Goal: Contribute content: Add original content to the website for others to see

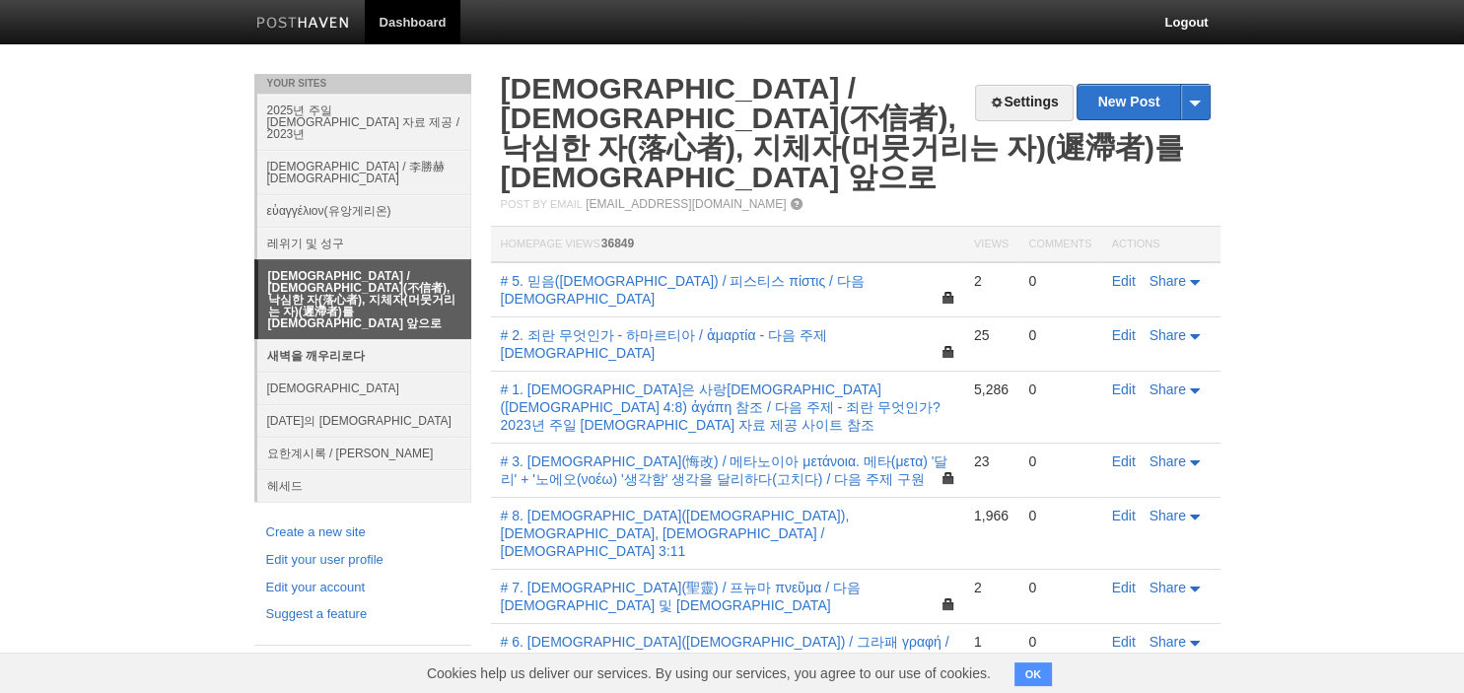
click at [349, 339] on link "새벽을 깨우리로다" at bounding box center [364, 355] width 214 height 33
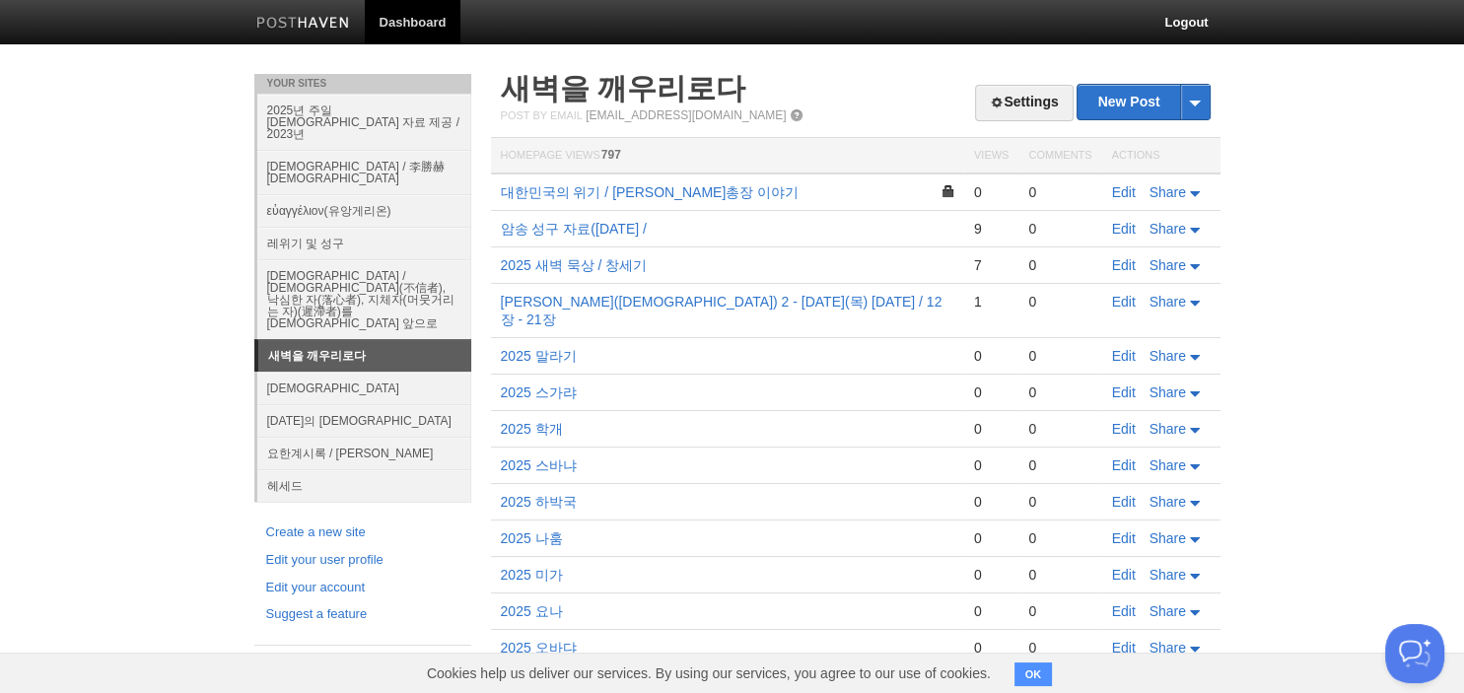
scroll to position [278, 0]
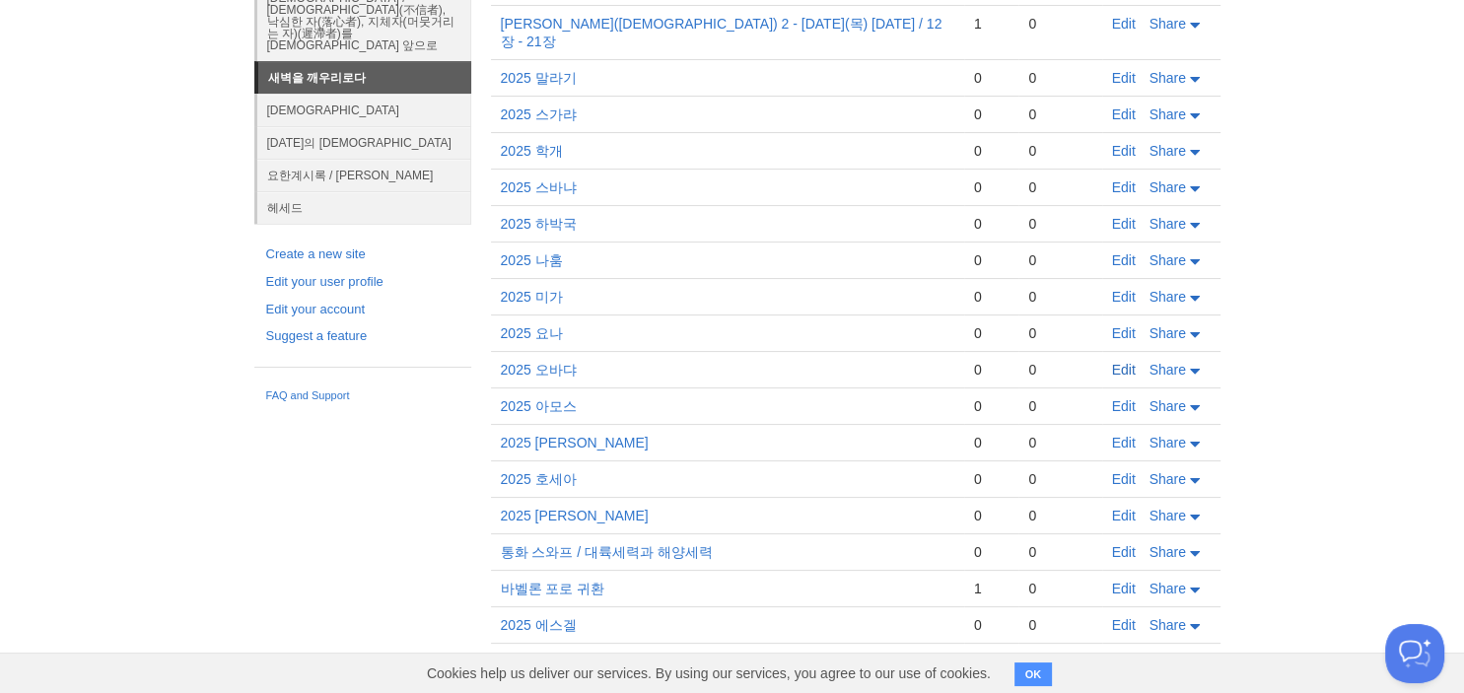
click at [1129, 362] on link "Edit" at bounding box center [1124, 370] width 24 height 16
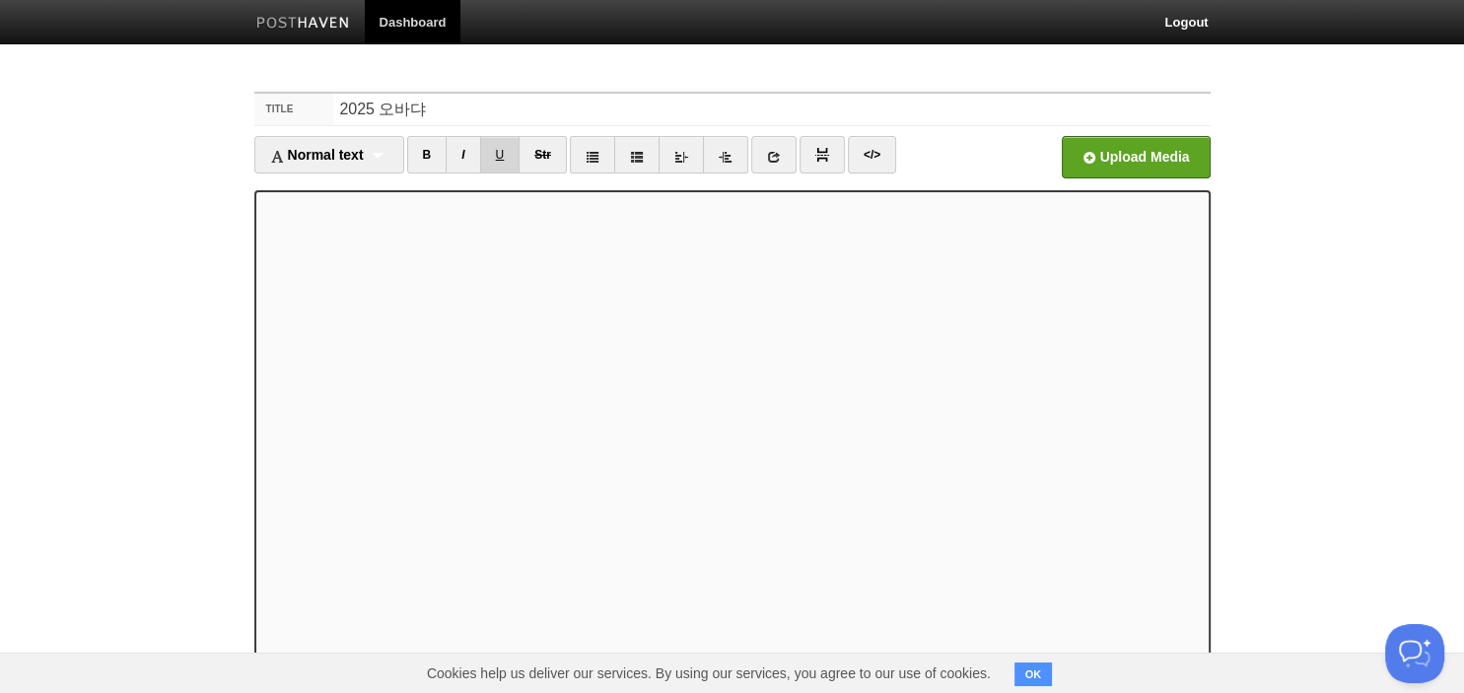
click at [499, 153] on link "U" at bounding box center [500, 154] width 40 height 37
click at [429, 147] on link "B" at bounding box center [427, 154] width 40 height 37
click at [424, 159] on link "B" at bounding box center [427, 154] width 40 height 37
click at [442, 168] on link "B" at bounding box center [427, 154] width 40 height 37
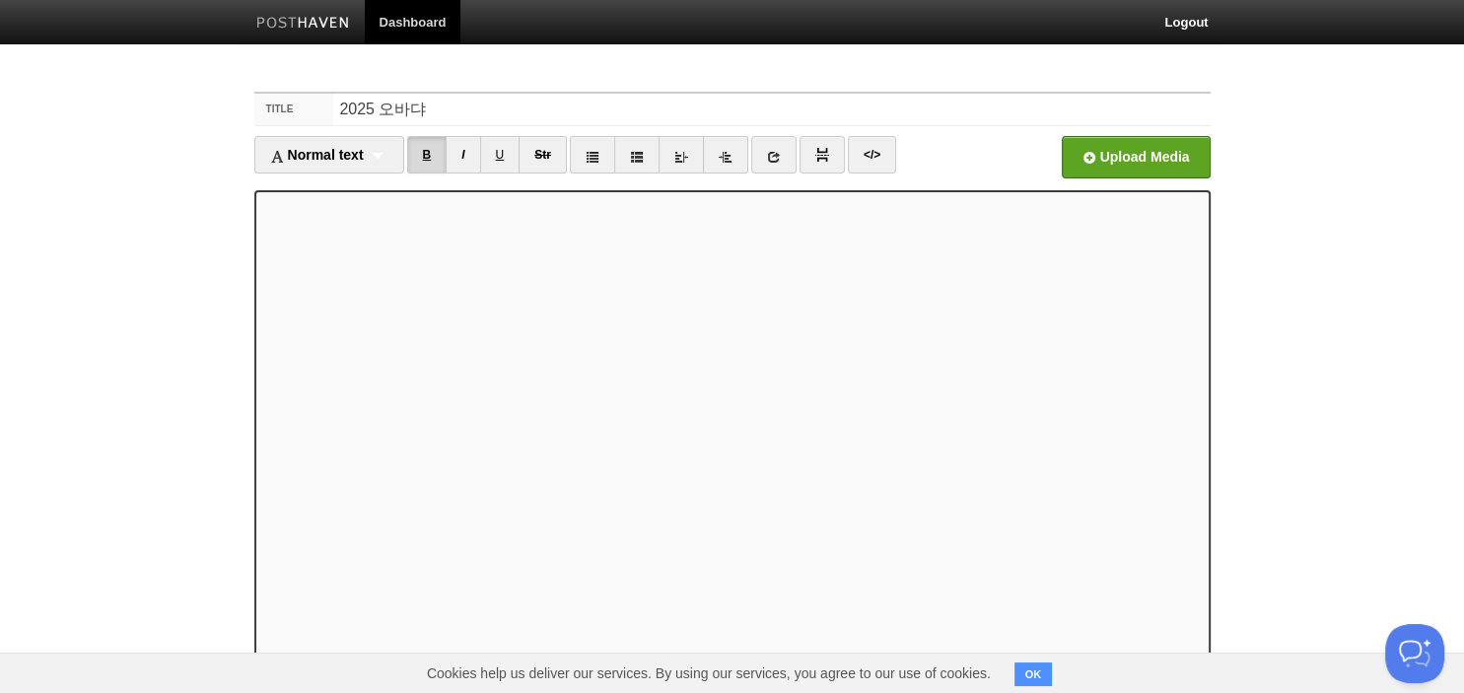
click at [437, 158] on link "B" at bounding box center [427, 154] width 40 height 37
click at [440, 158] on link "B" at bounding box center [427, 154] width 40 height 37
click at [504, 146] on link "U" at bounding box center [500, 154] width 40 height 37
click at [503, 155] on link "U" at bounding box center [500, 154] width 40 height 37
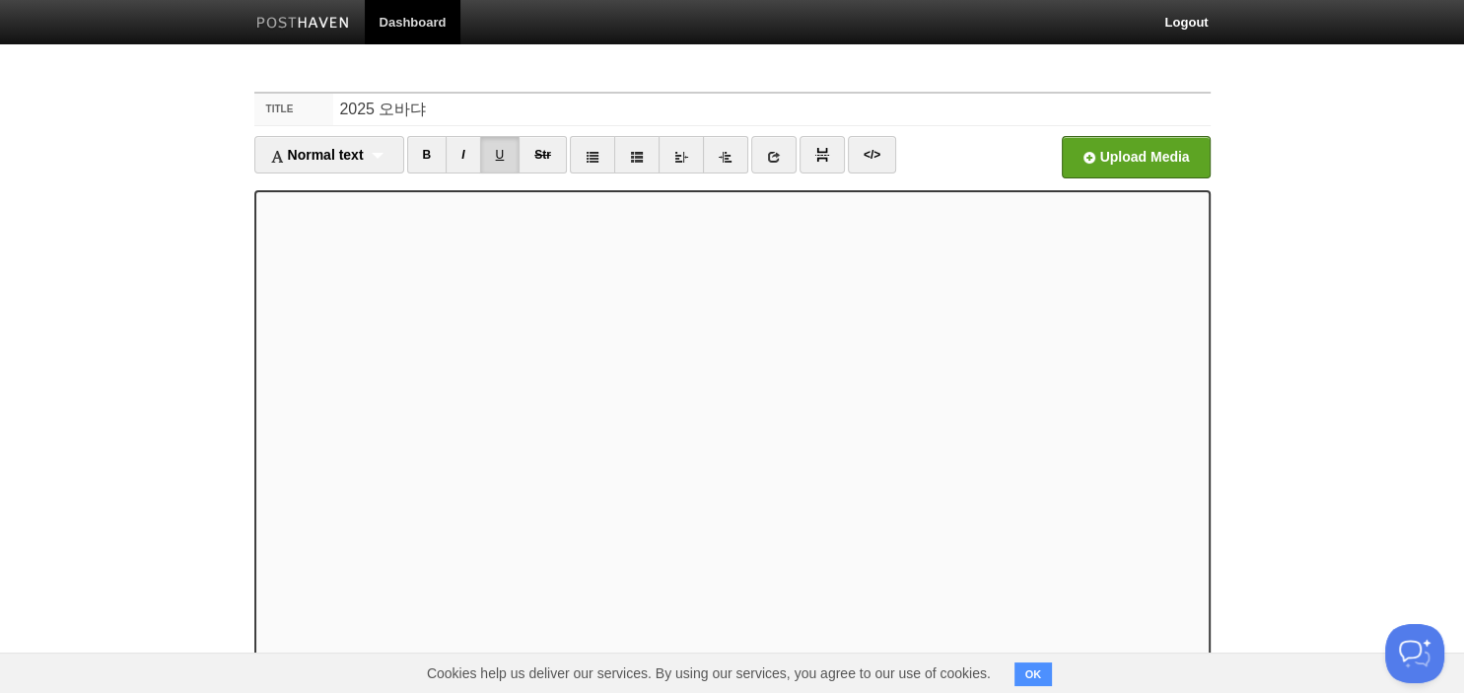
click at [507, 162] on link "U" at bounding box center [500, 154] width 40 height 37
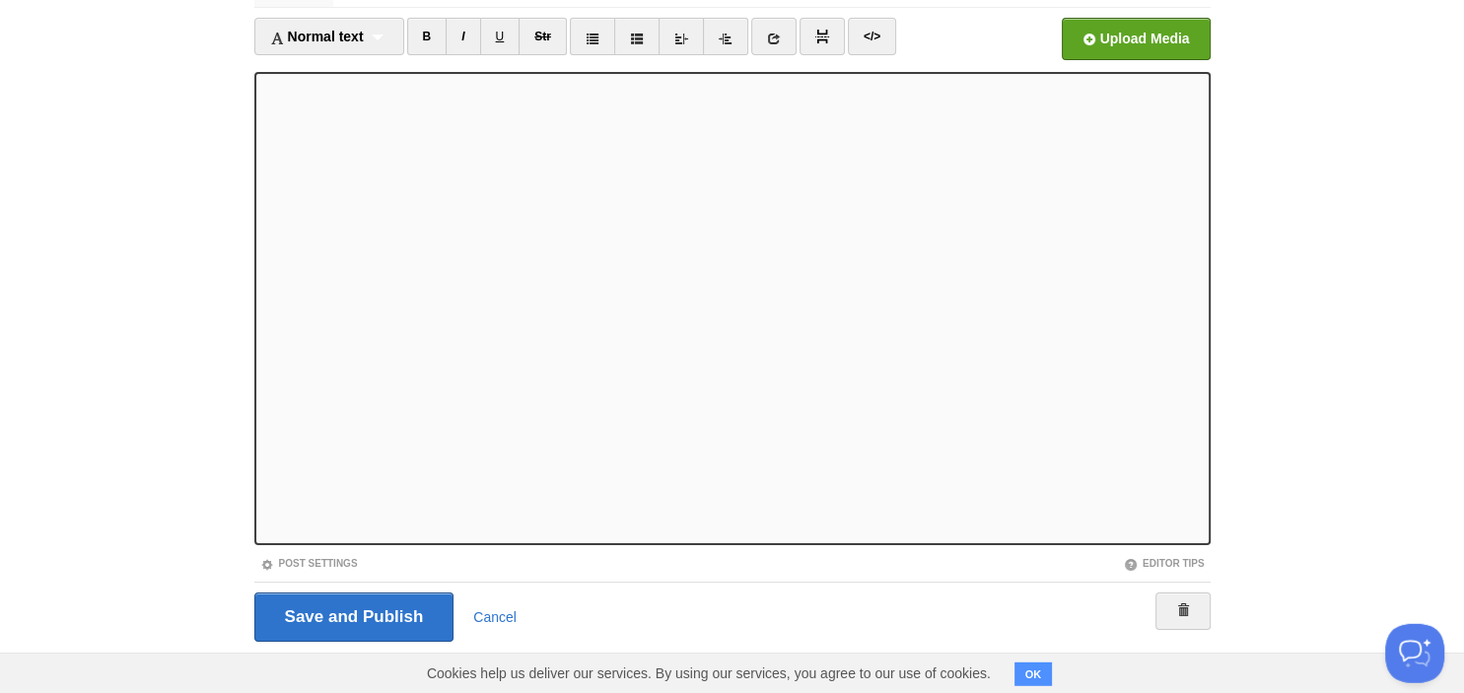
scroll to position [135, 0]
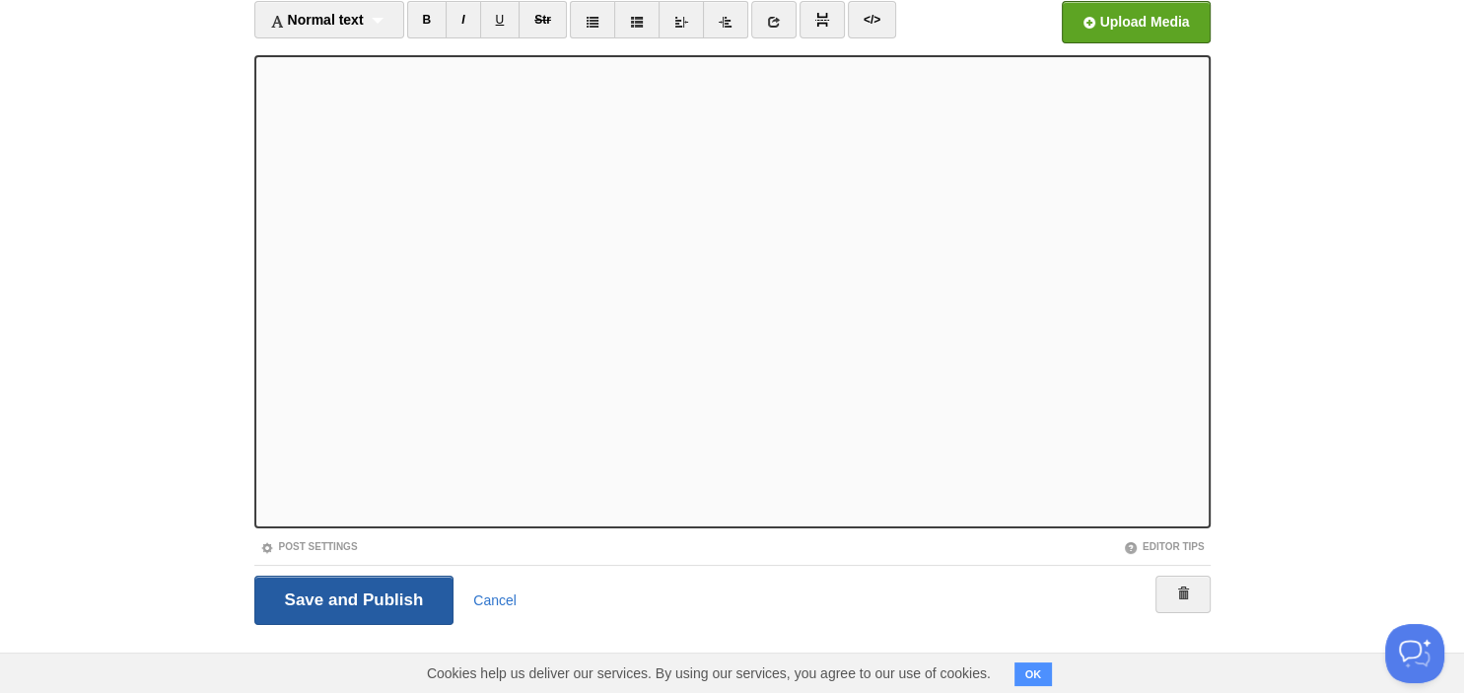
click at [374, 593] on input "Save and Publish" at bounding box center [354, 600] width 200 height 49
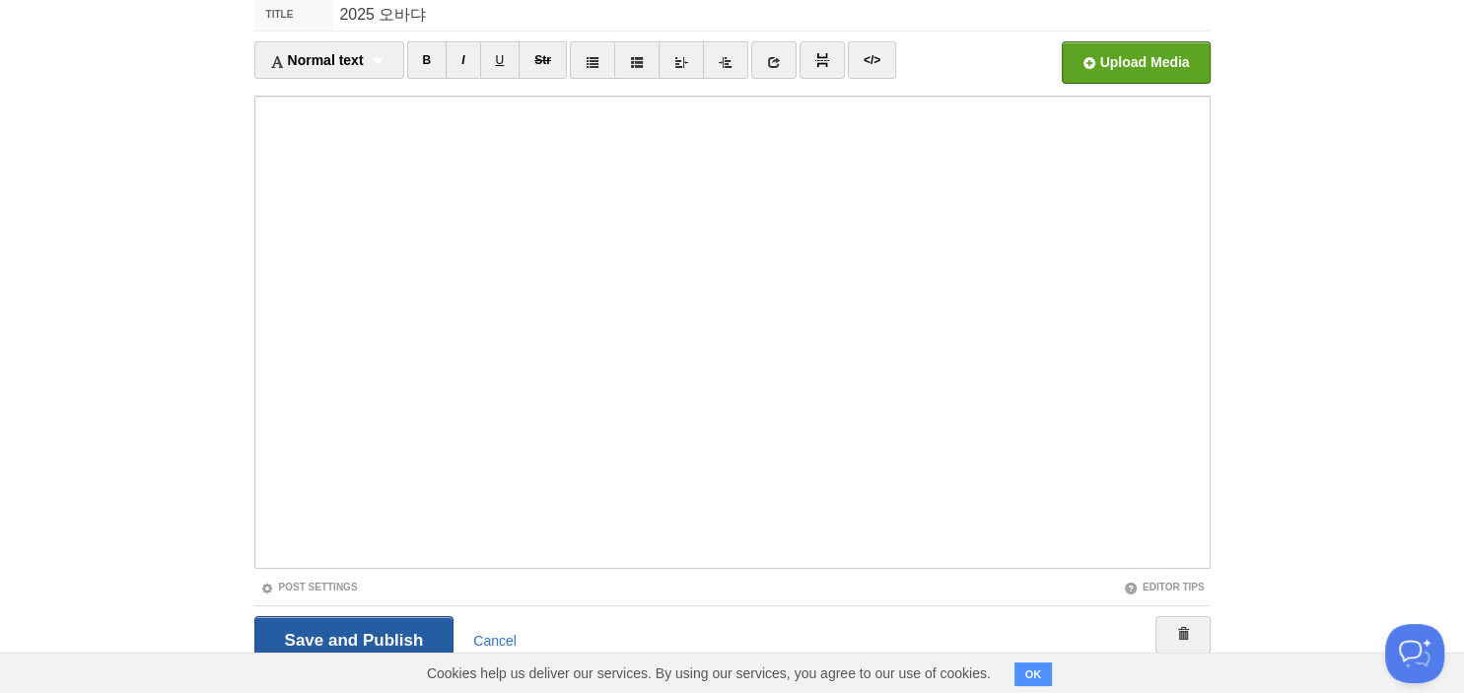
scroll to position [74, 0]
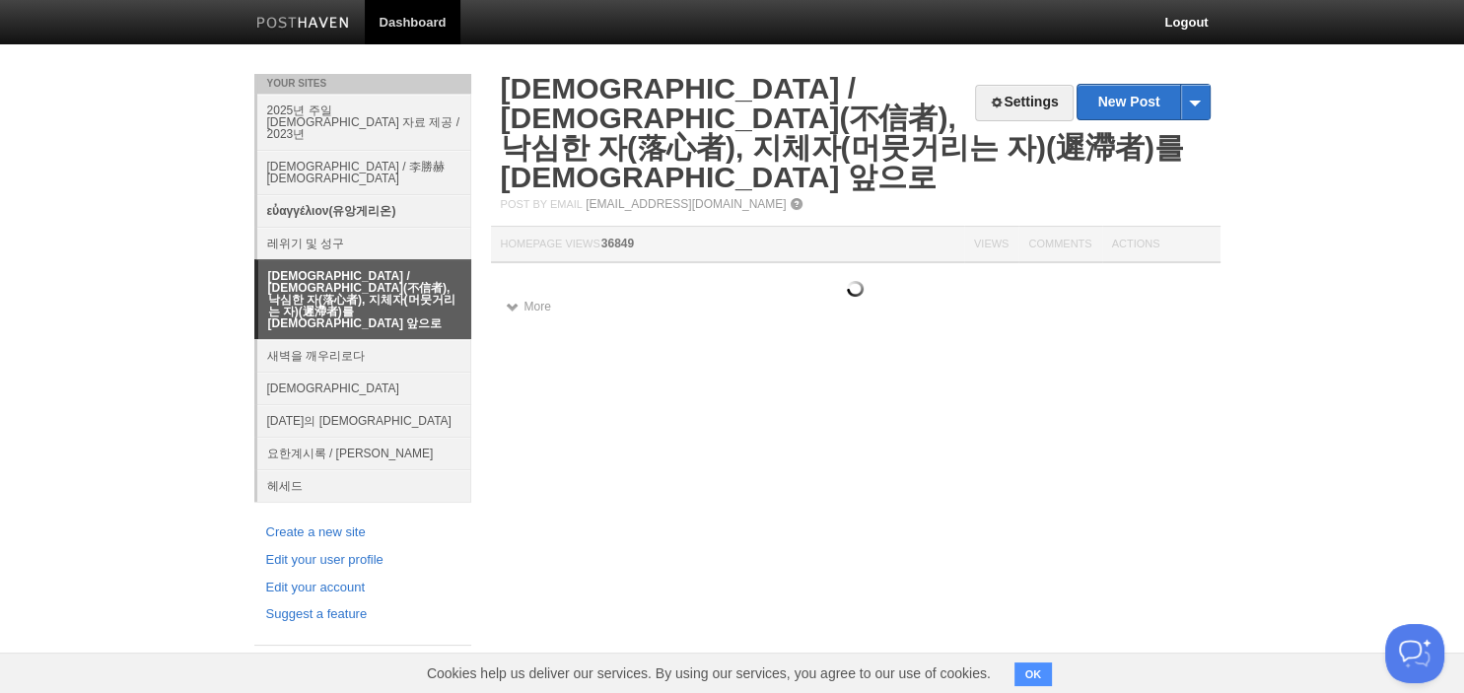
click at [347, 194] on link "εὐαγγέλιον(유앙게리온)" at bounding box center [364, 210] width 214 height 33
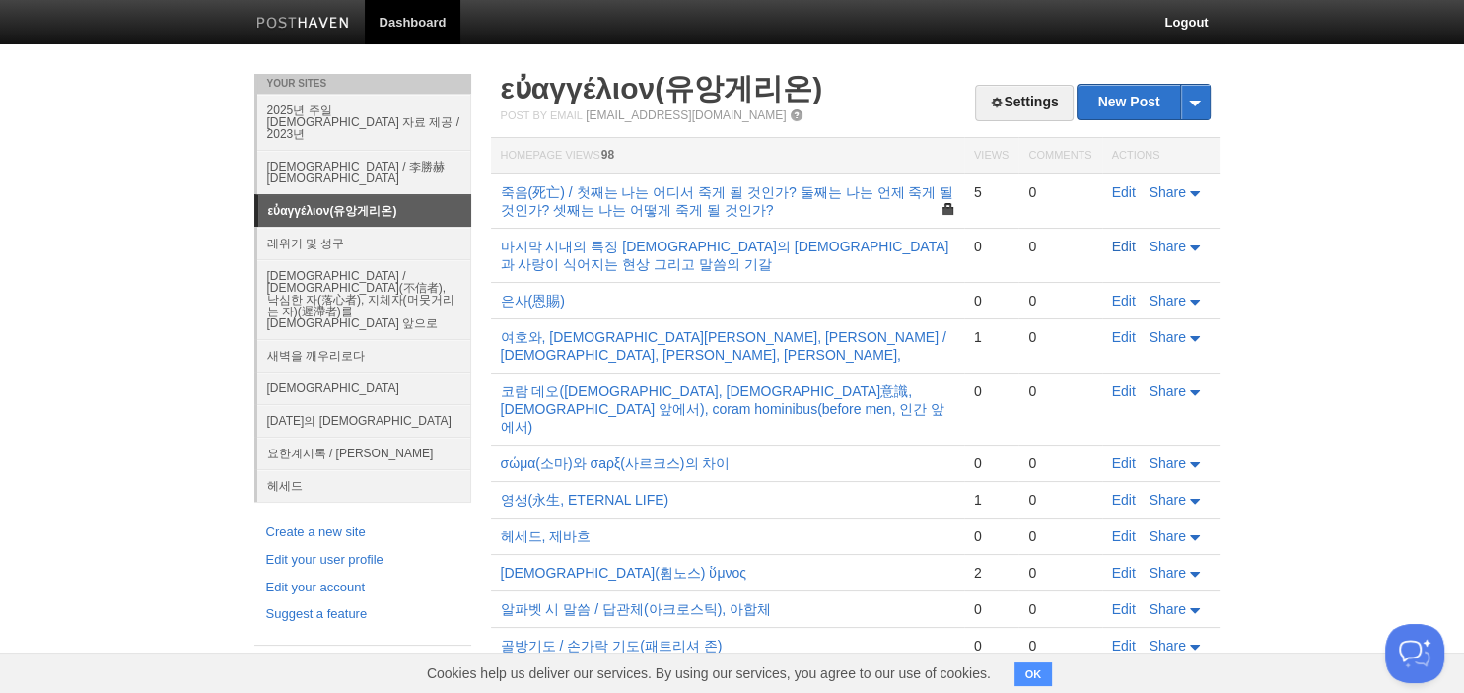
click at [1123, 249] on link "Edit" at bounding box center [1124, 247] width 24 height 16
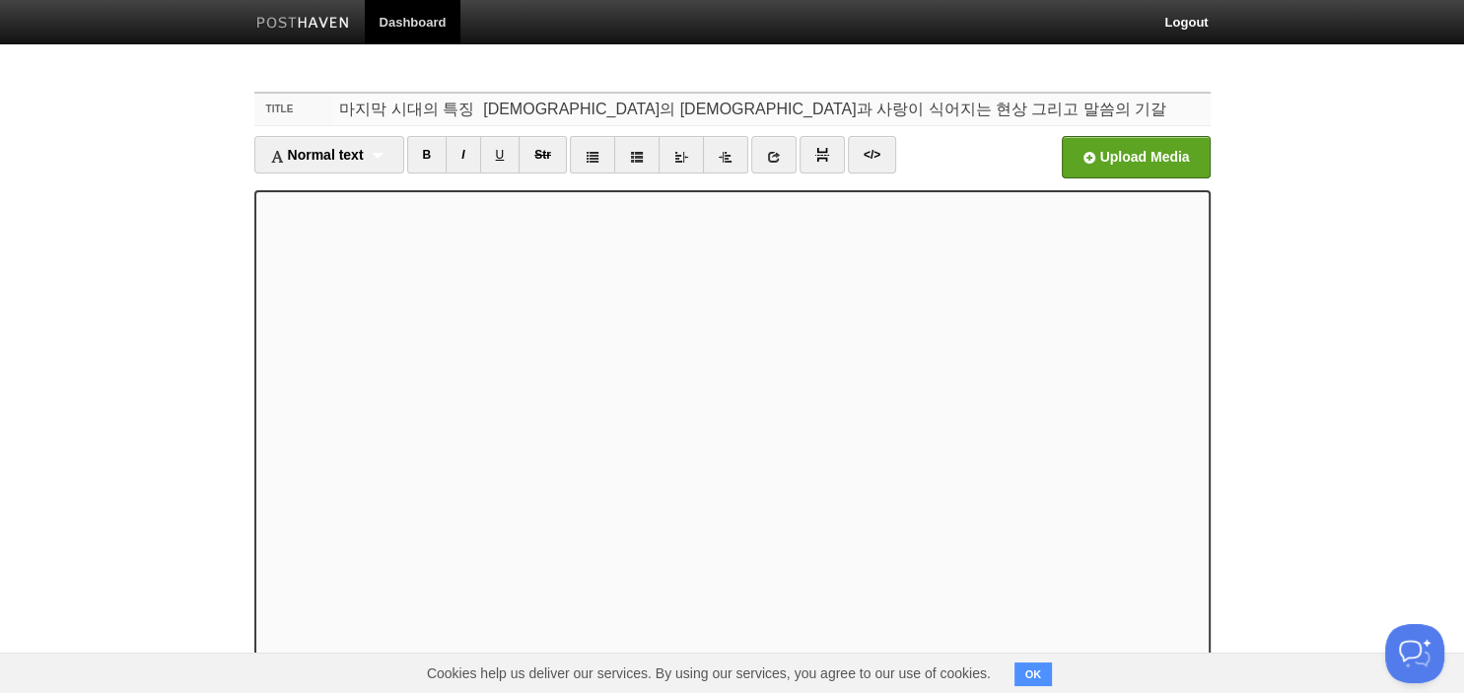
click at [488, 106] on input "마지막 시대의 특징 [DEMOGRAPHIC_DATA]의 [DEMOGRAPHIC_DATA]과 사랑이 식어지는 현상 그리고 말씀의 기갈" at bounding box center [771, 110] width 876 height 32
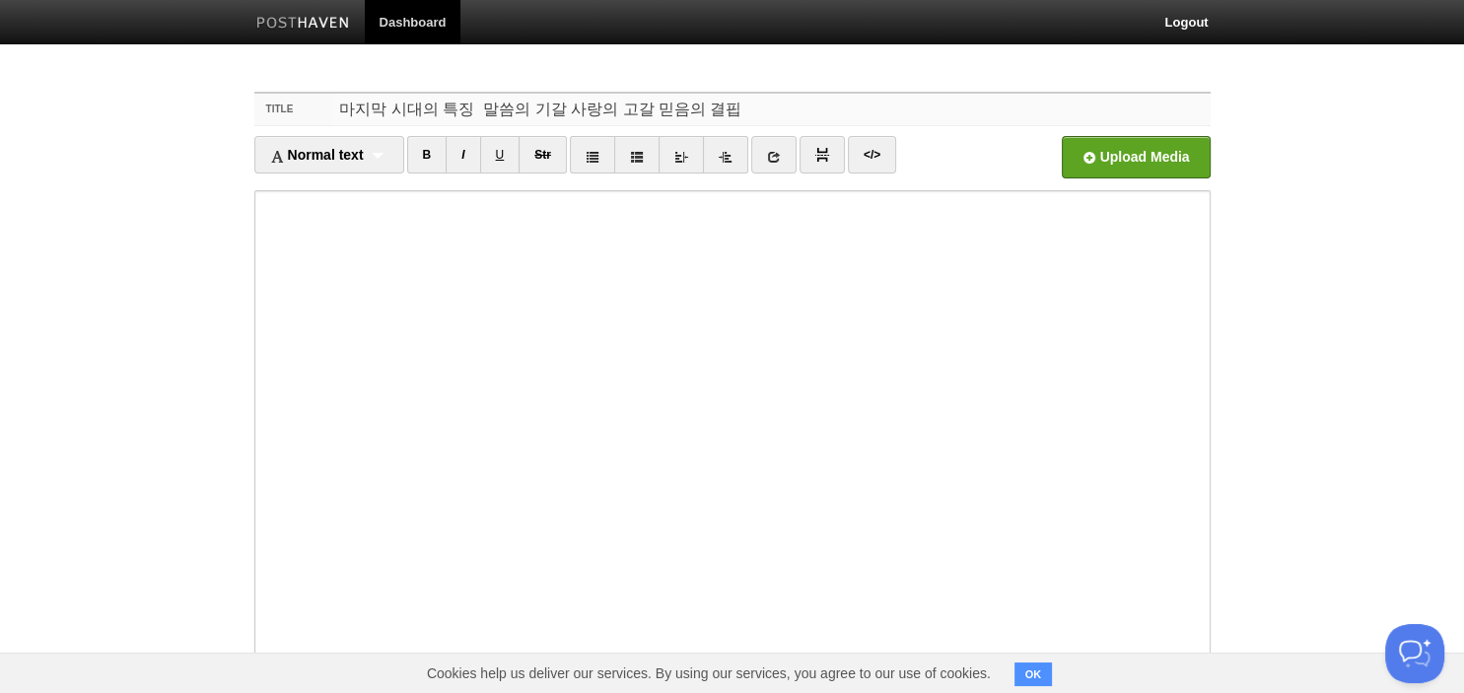
type input "마지막 시대의 특징 말씀의 기갈 사랑의 고갈 믿음의 결핍"
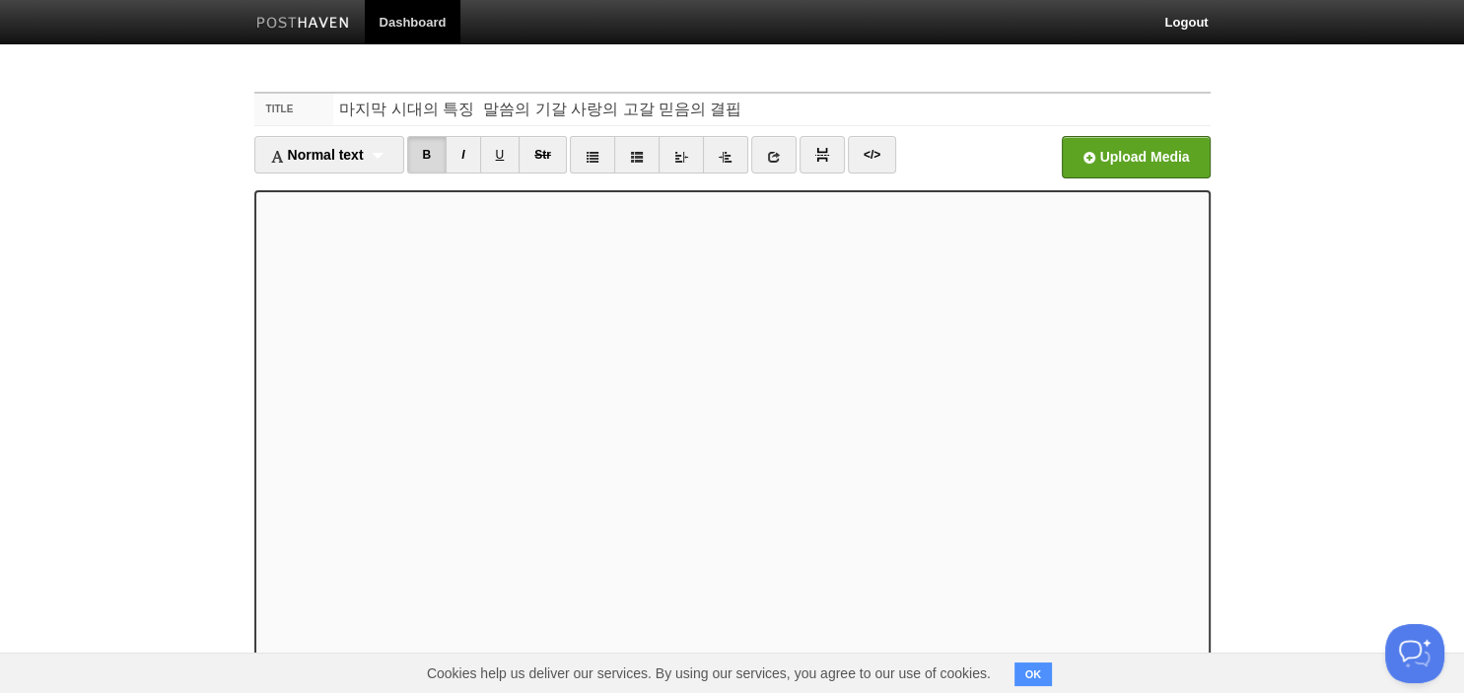
scroll to position [135, 0]
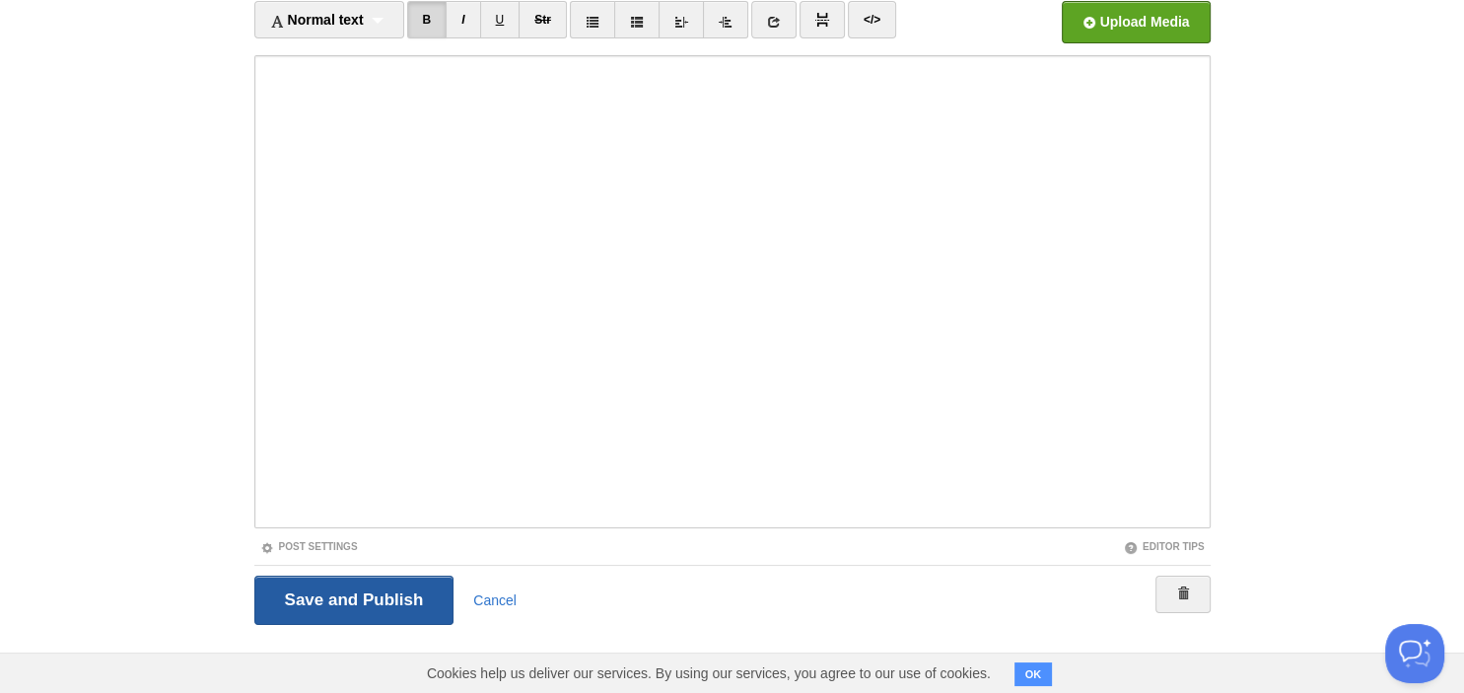
click at [396, 590] on input "Save and Publish" at bounding box center [354, 600] width 200 height 49
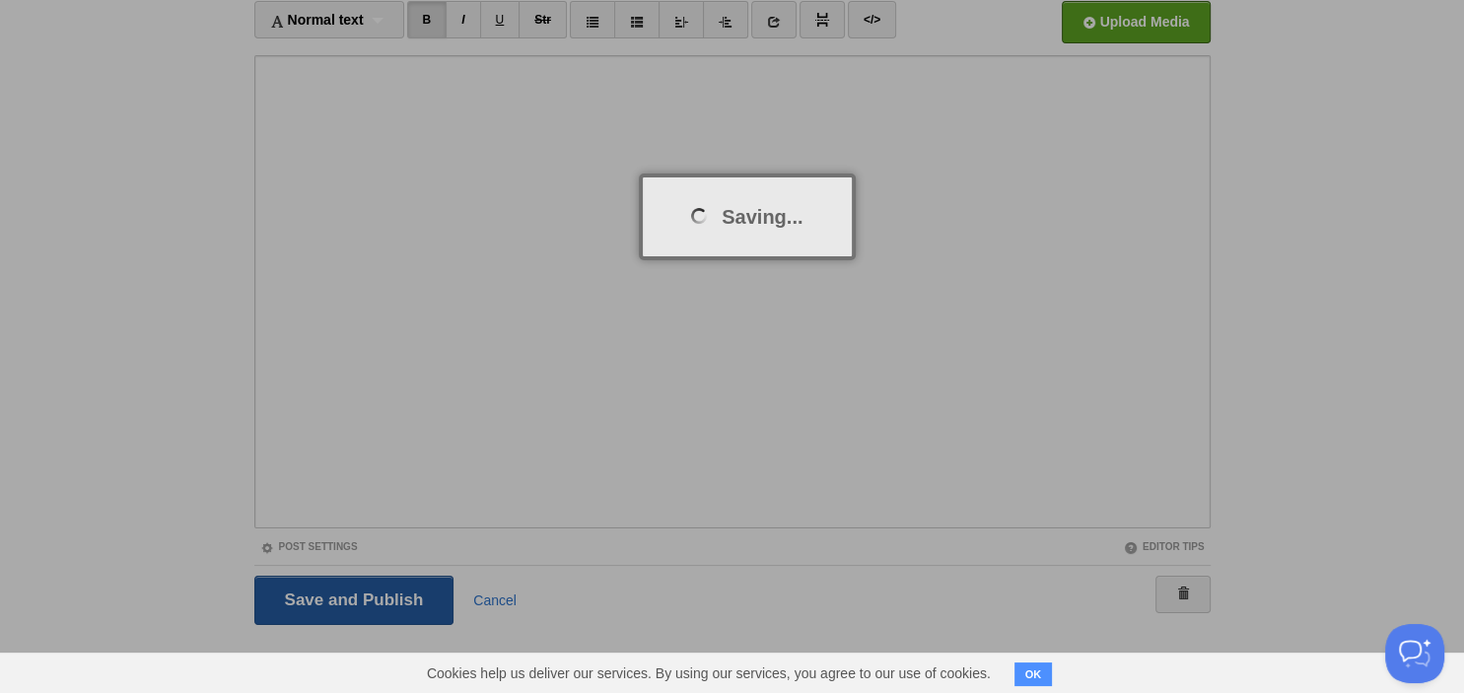
scroll to position [74, 0]
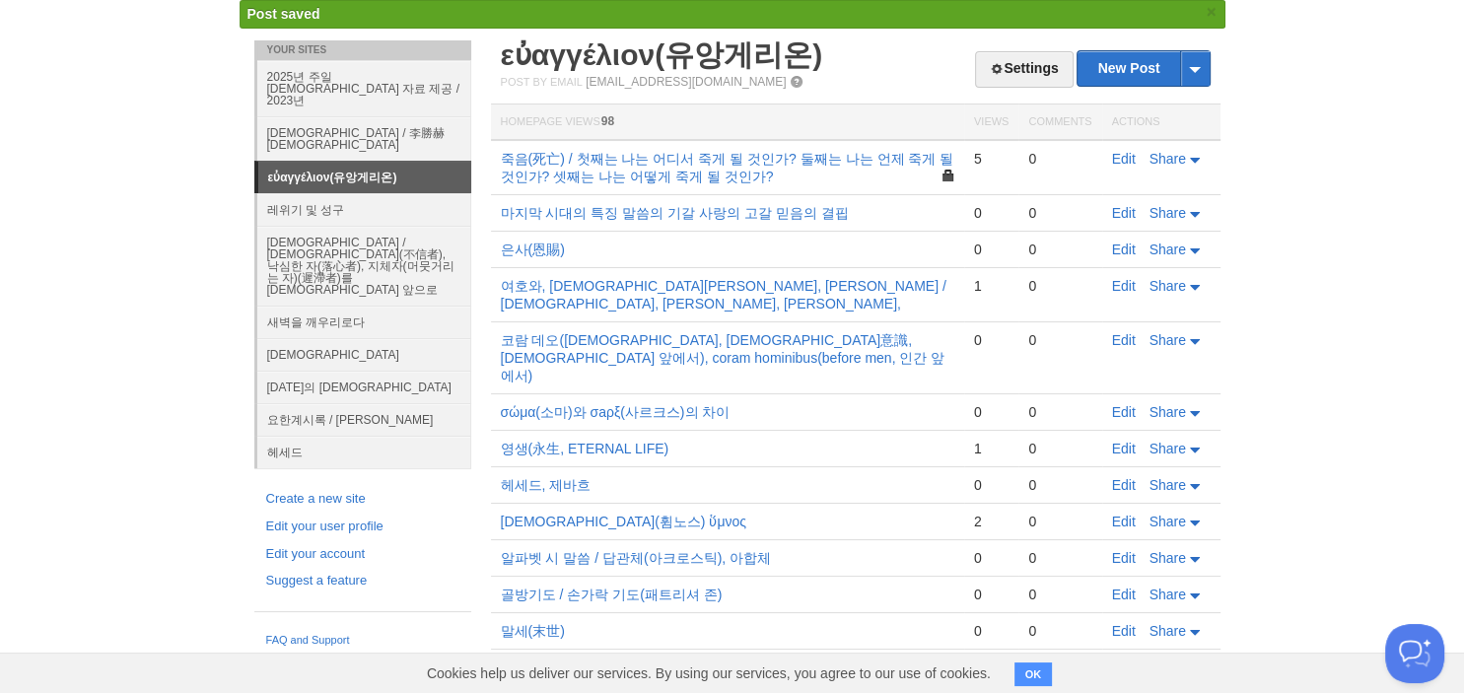
click at [1303, 22] on body "Dashboard Logout Post saved × Your Sites 2025년 주일 [DEMOGRAPHIC_DATA] 자료 제공 / 20…" at bounding box center [732, 487] width 1464 height 1123
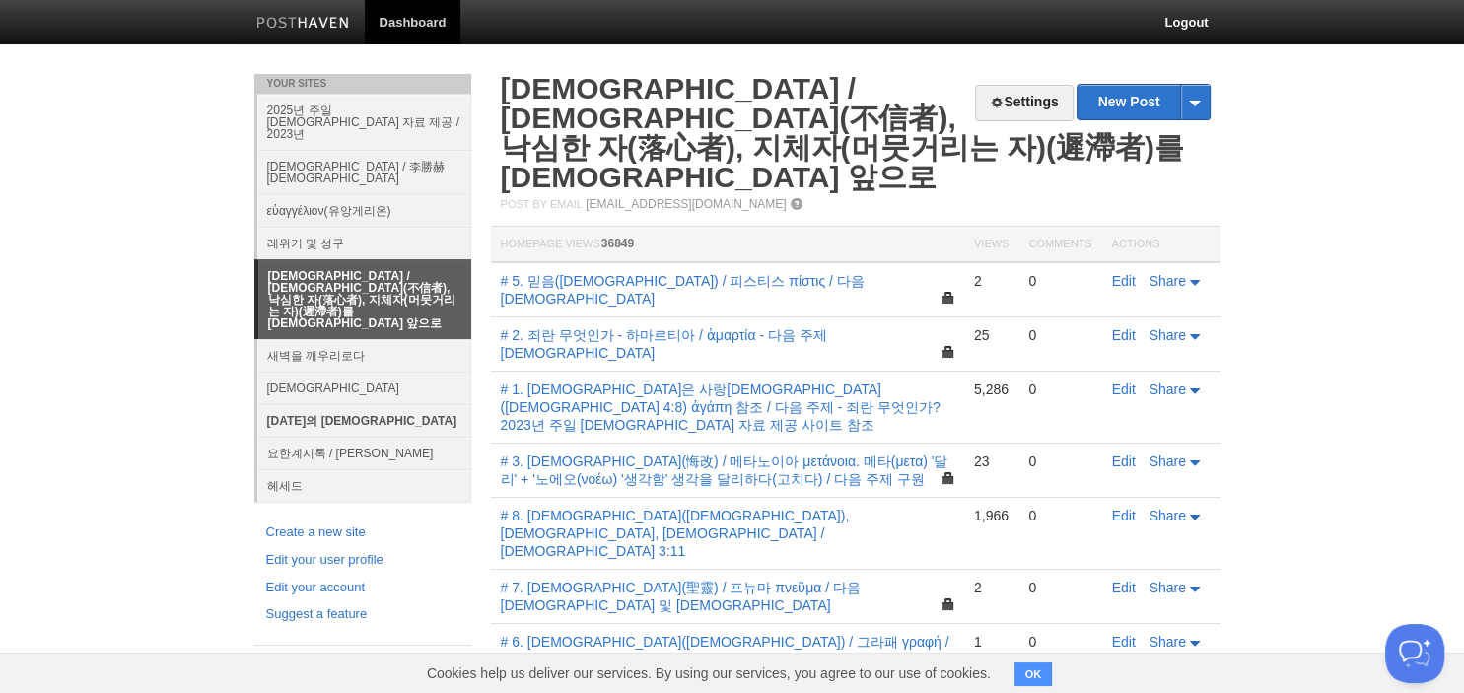
click at [319, 404] on link "[DATE]의 [DEMOGRAPHIC_DATA]" at bounding box center [364, 420] width 214 height 33
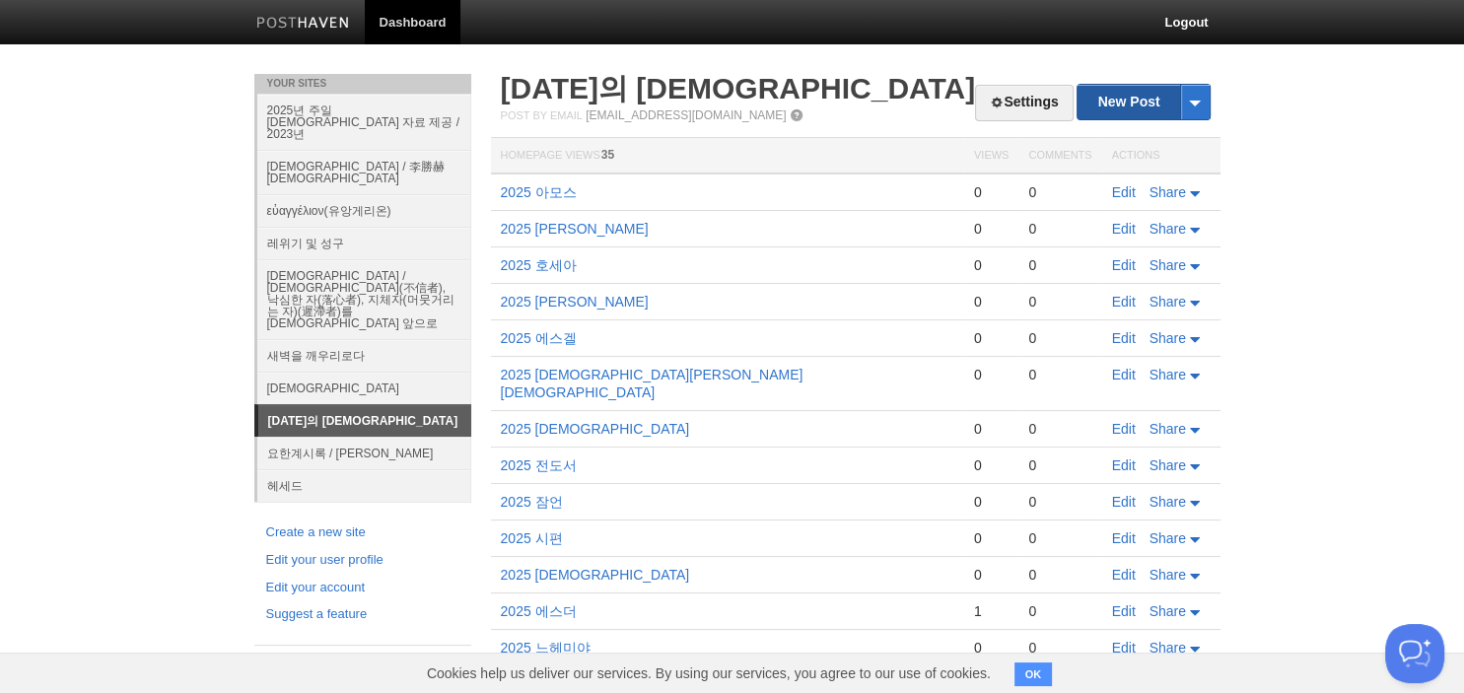
click at [1132, 101] on link "New Post" at bounding box center [1143, 102] width 131 height 35
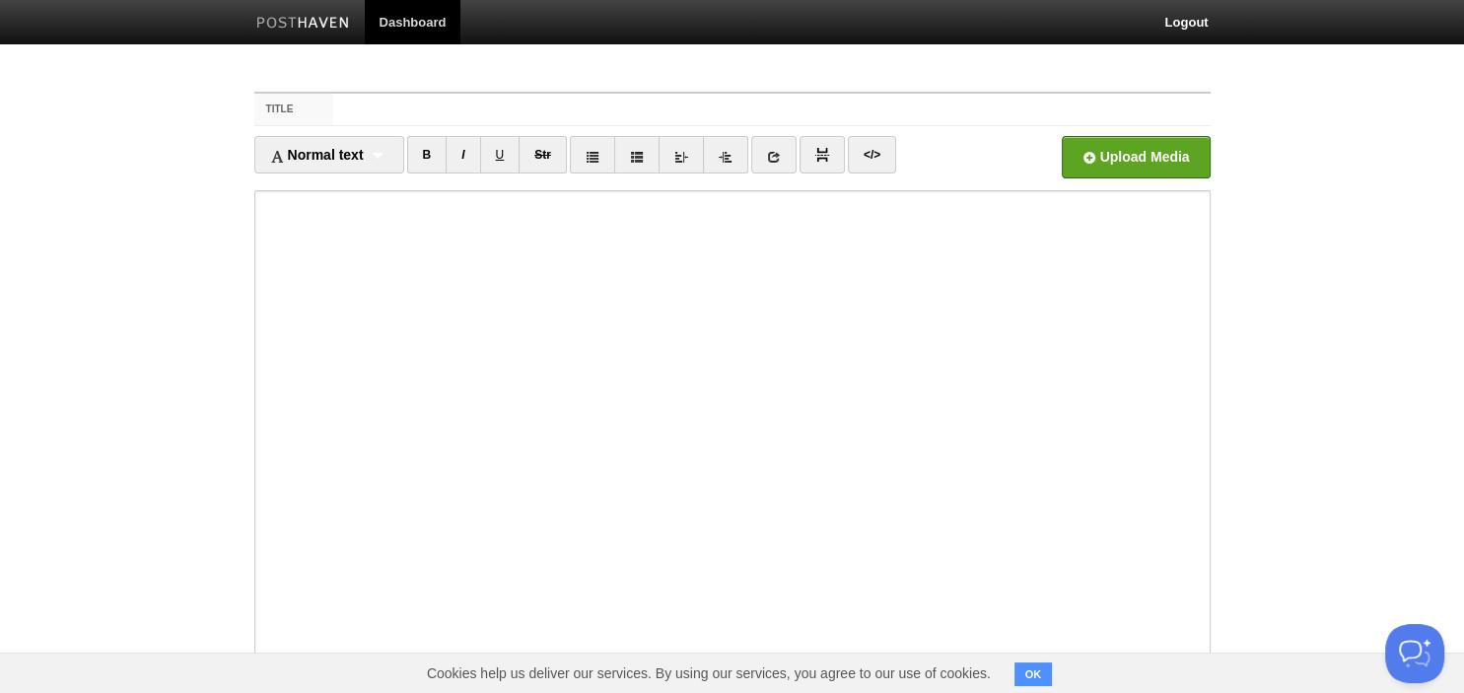
click at [856, 128] on fieldset "Title Normal text Normal text Heading 1 Heading 2 Heading 3 B I U Str ×" at bounding box center [732, 433] width 956 height 683
click at [752, 114] on input "Title" at bounding box center [771, 110] width 876 height 32
type input "2025 오바댜"
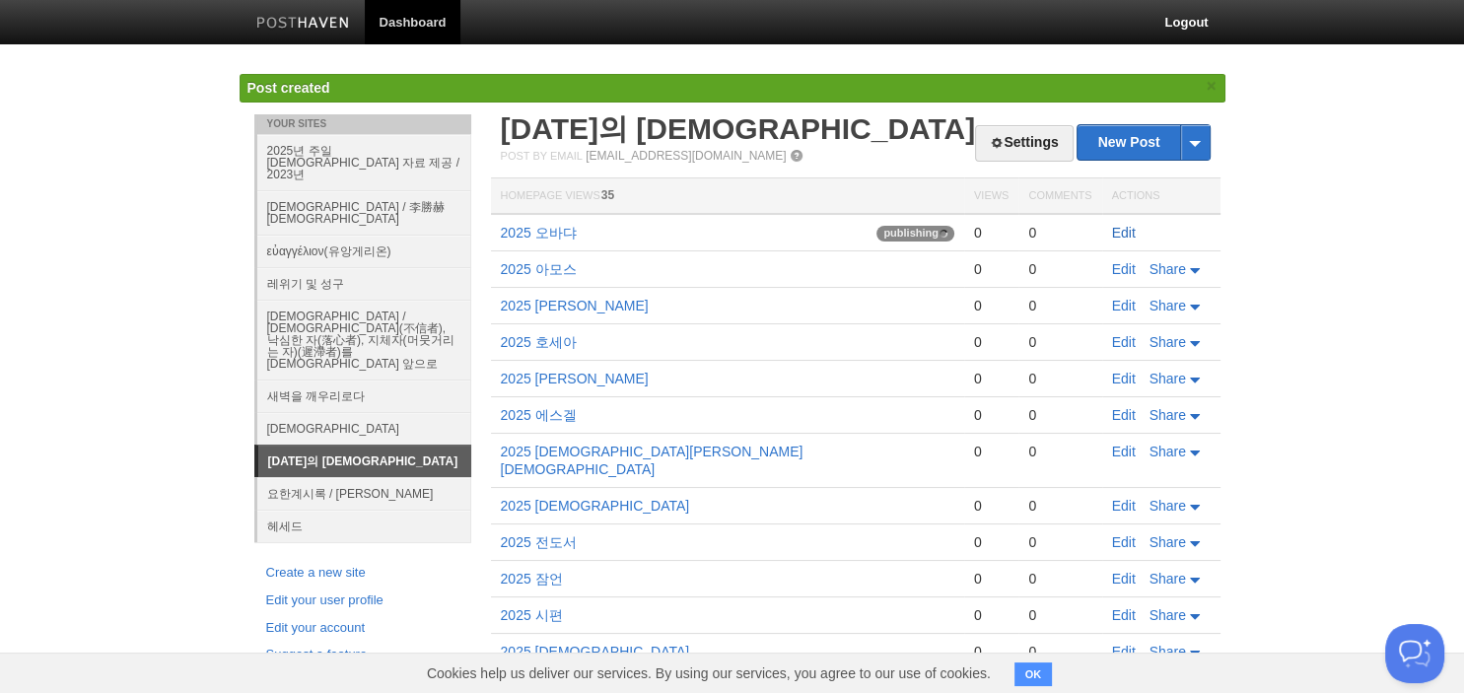
click at [1128, 234] on link "Edit" at bounding box center [1124, 233] width 24 height 16
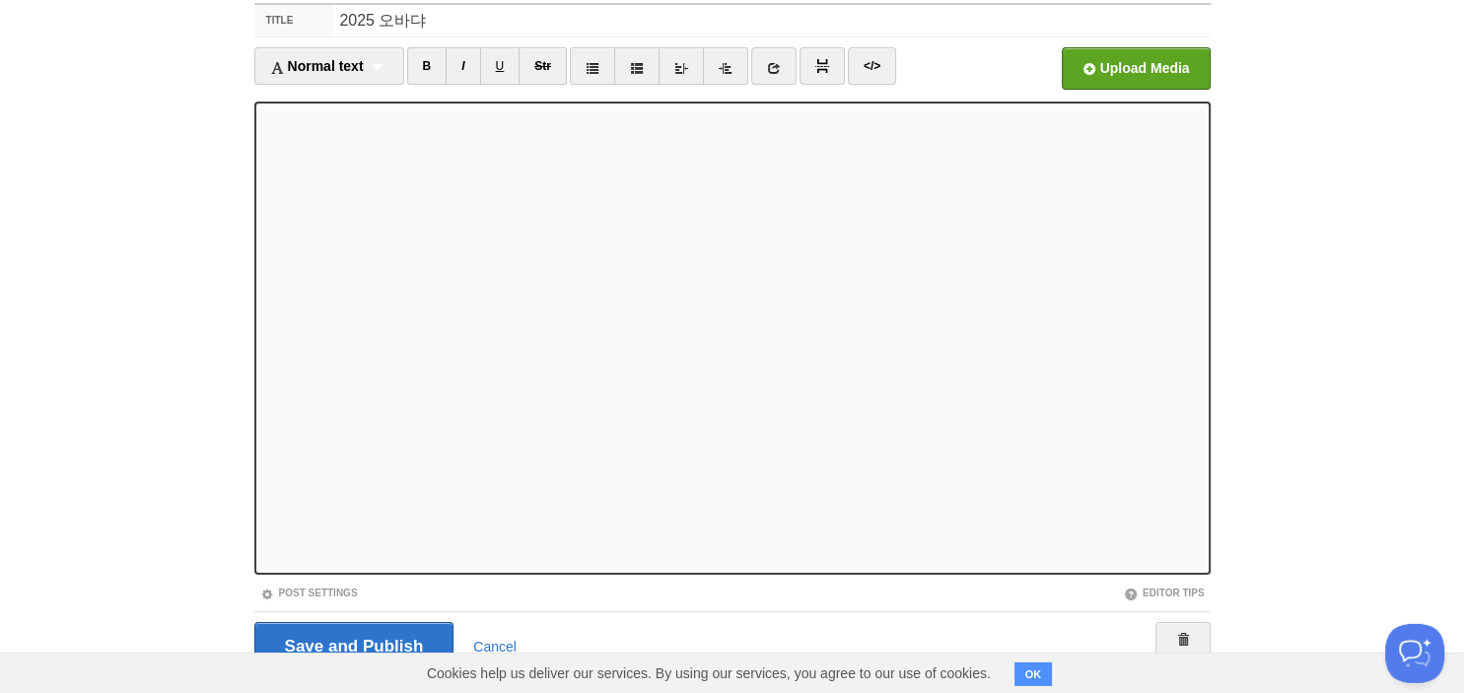
scroll to position [135, 0]
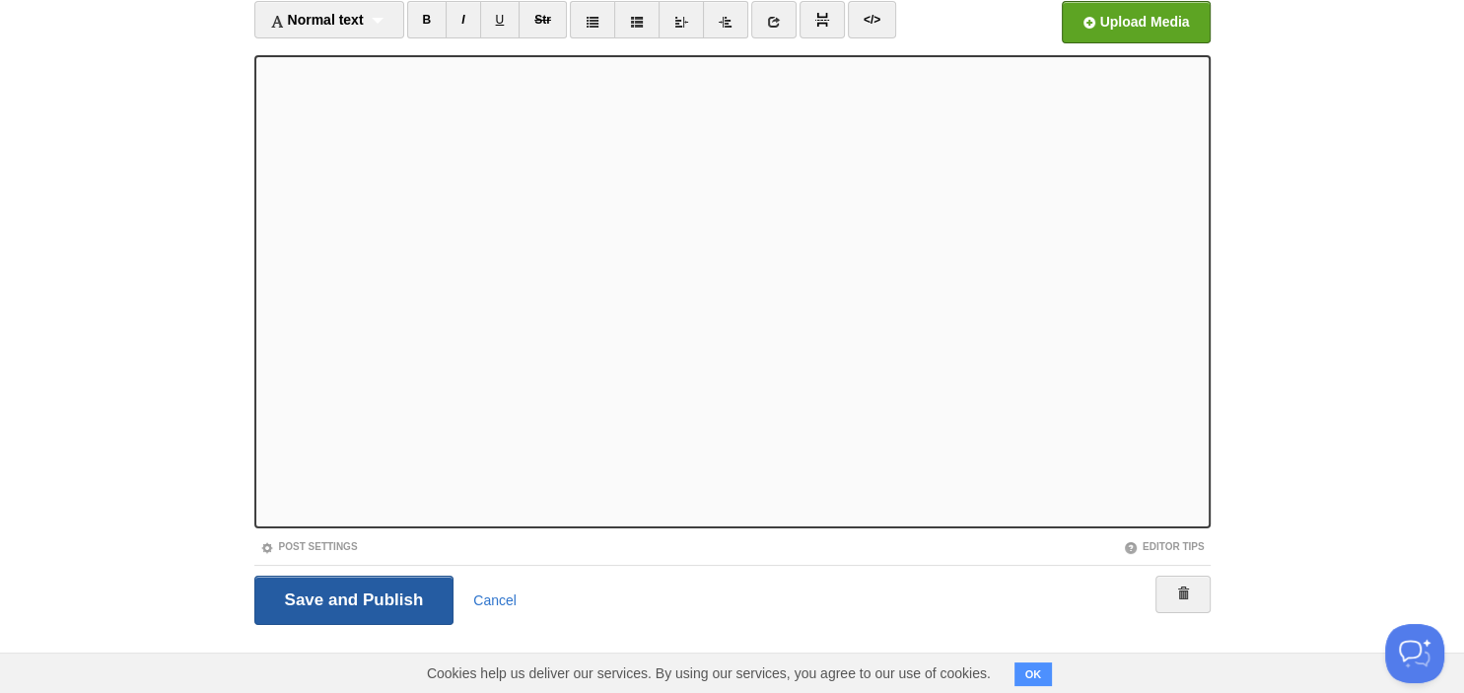
click at [377, 591] on input "Save and Publish" at bounding box center [354, 600] width 200 height 49
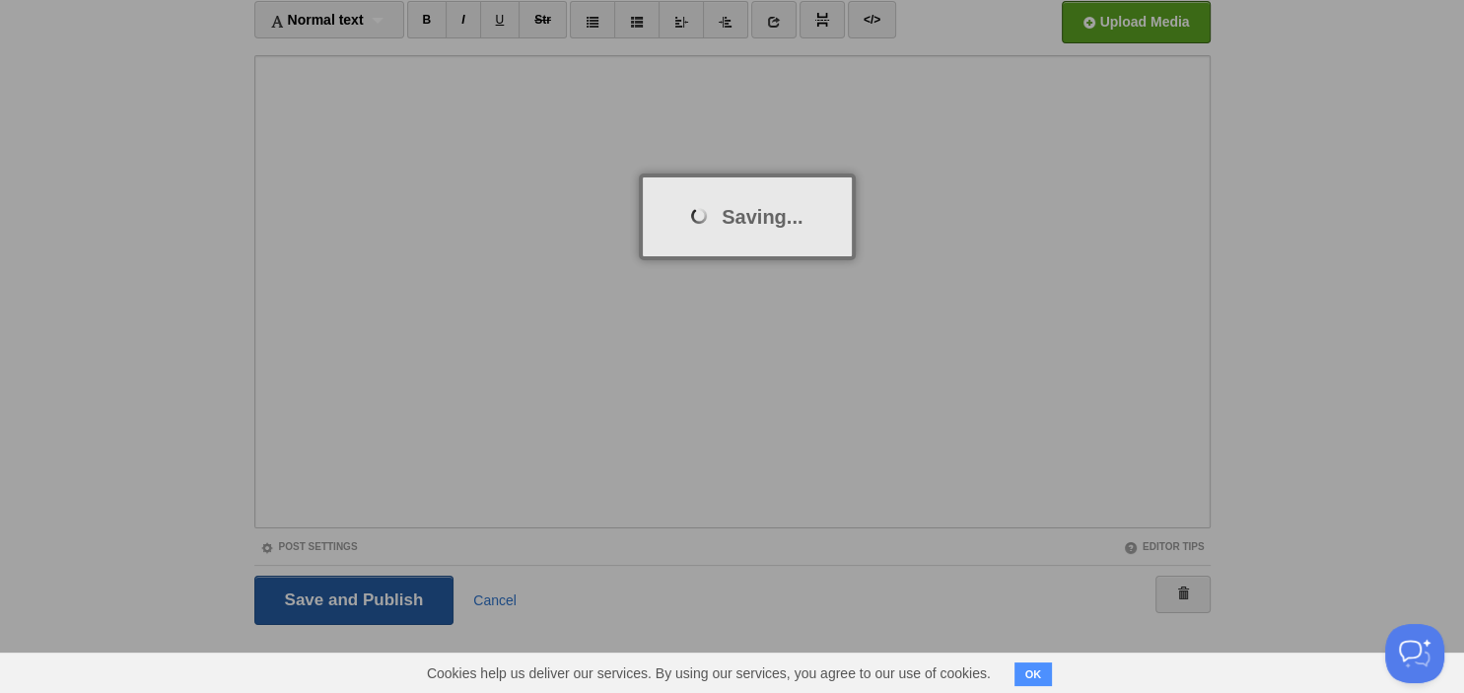
scroll to position [74, 0]
